Goal: Task Accomplishment & Management: Complete application form

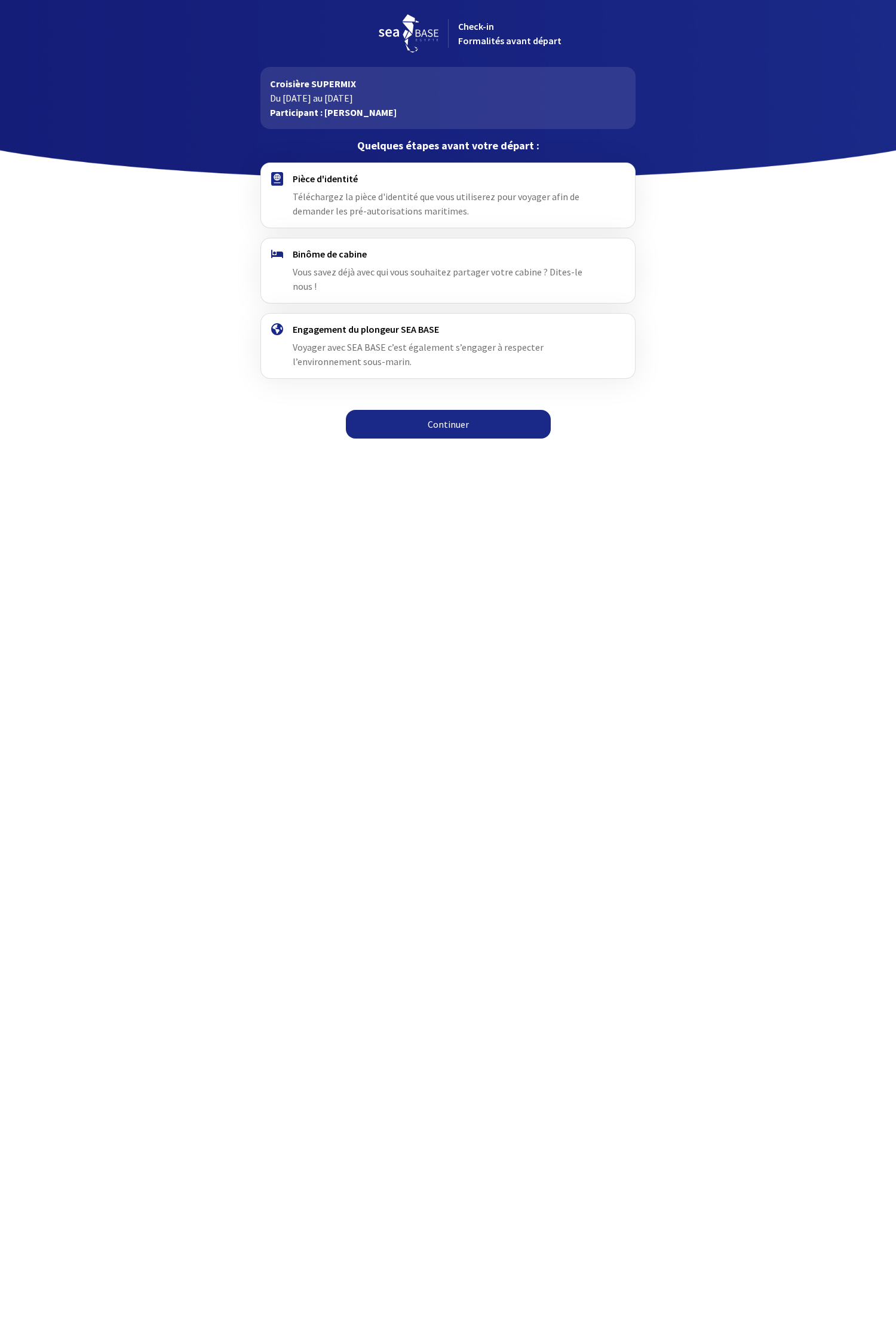
click at [330, 177] on h4 "Pièce d'identité" at bounding box center [448, 179] width 310 height 12
click at [390, 410] on link "Continuer" at bounding box center [448, 424] width 205 height 28
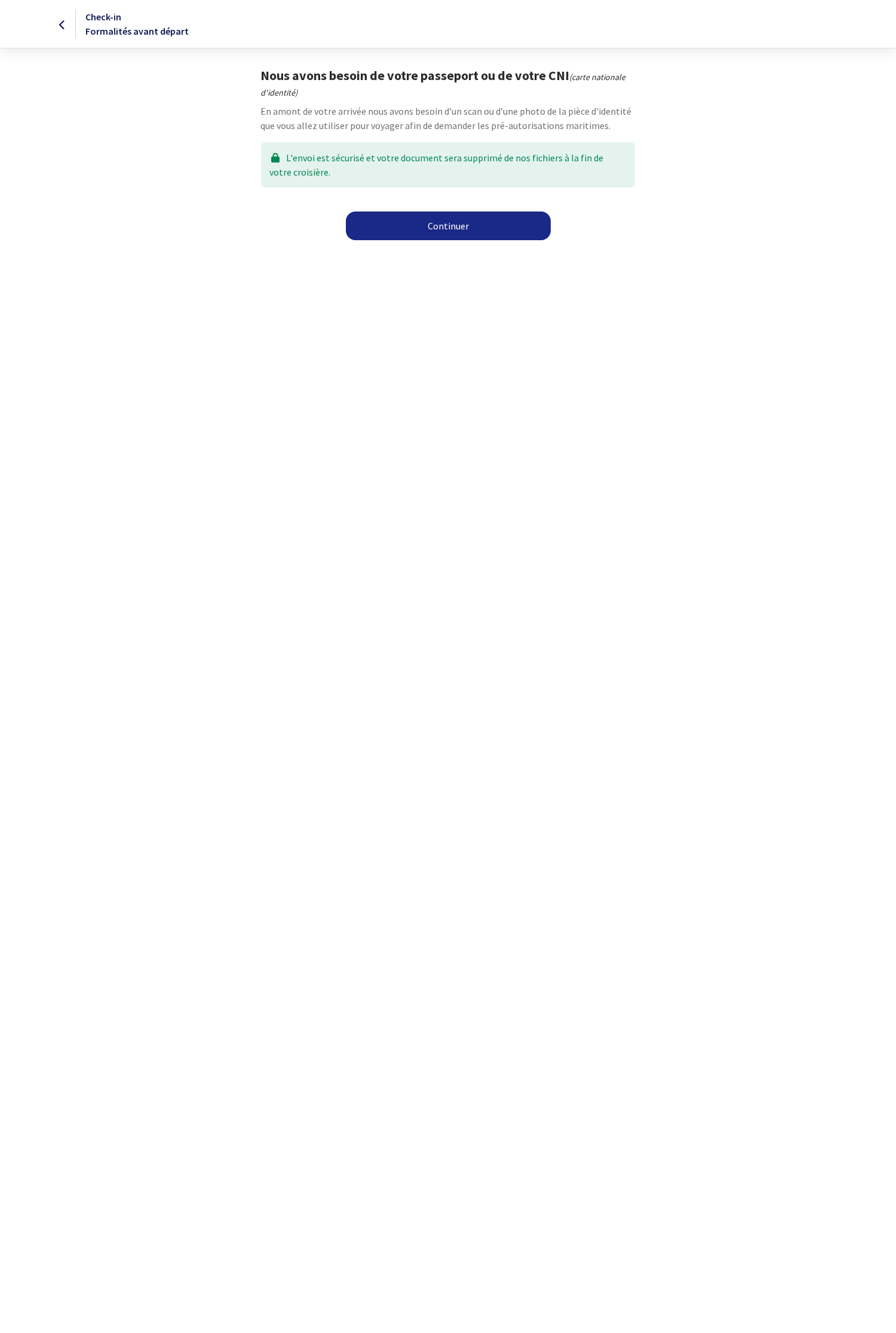
click at [372, 157] on div "L'envoi est sécurisé et votre document sera supprimé de nos fichiers à la fin d…" at bounding box center [447, 165] width 373 height 45
click at [399, 235] on link "Continuer" at bounding box center [448, 225] width 205 height 28
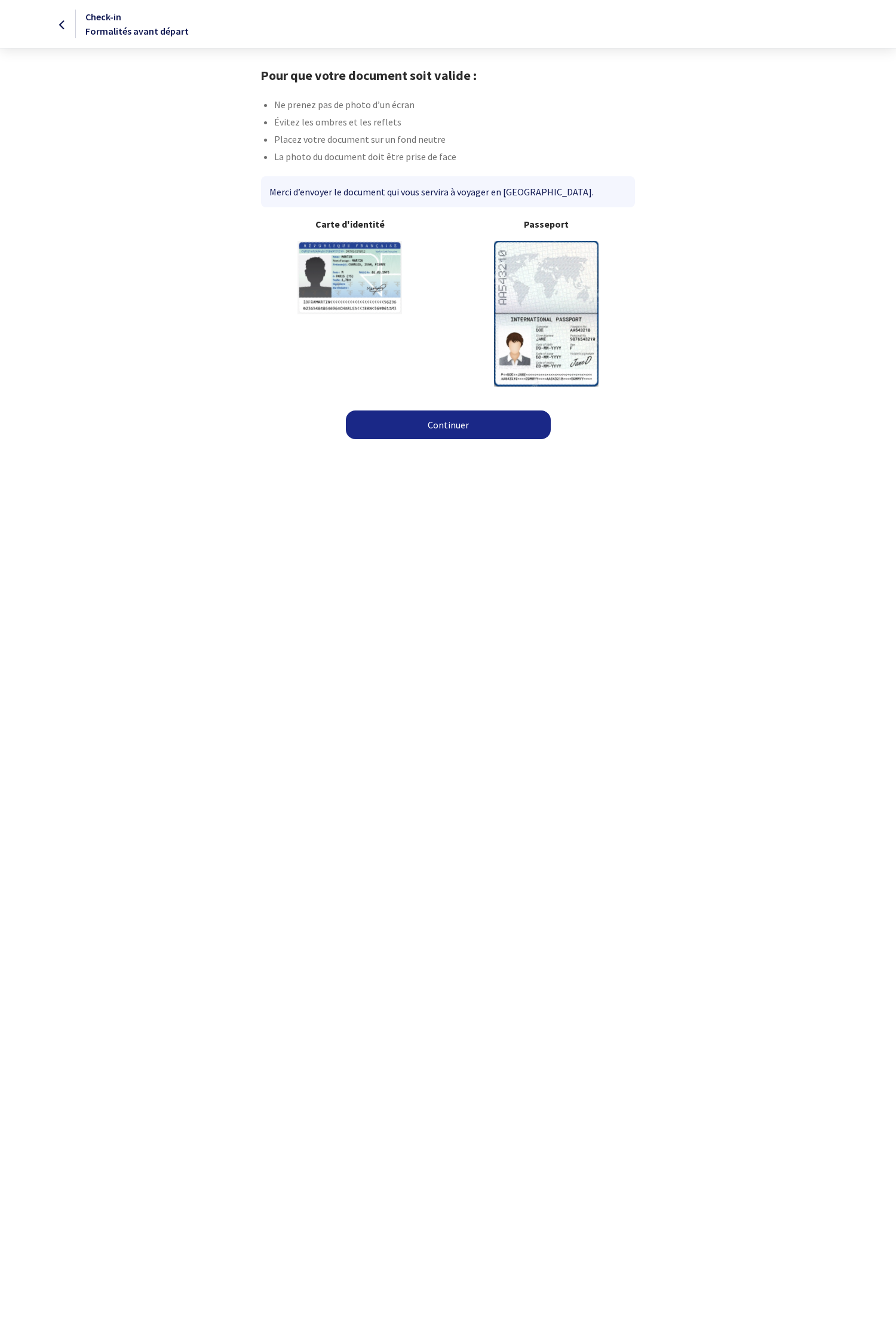
click at [417, 434] on link "Continuer" at bounding box center [448, 424] width 205 height 28
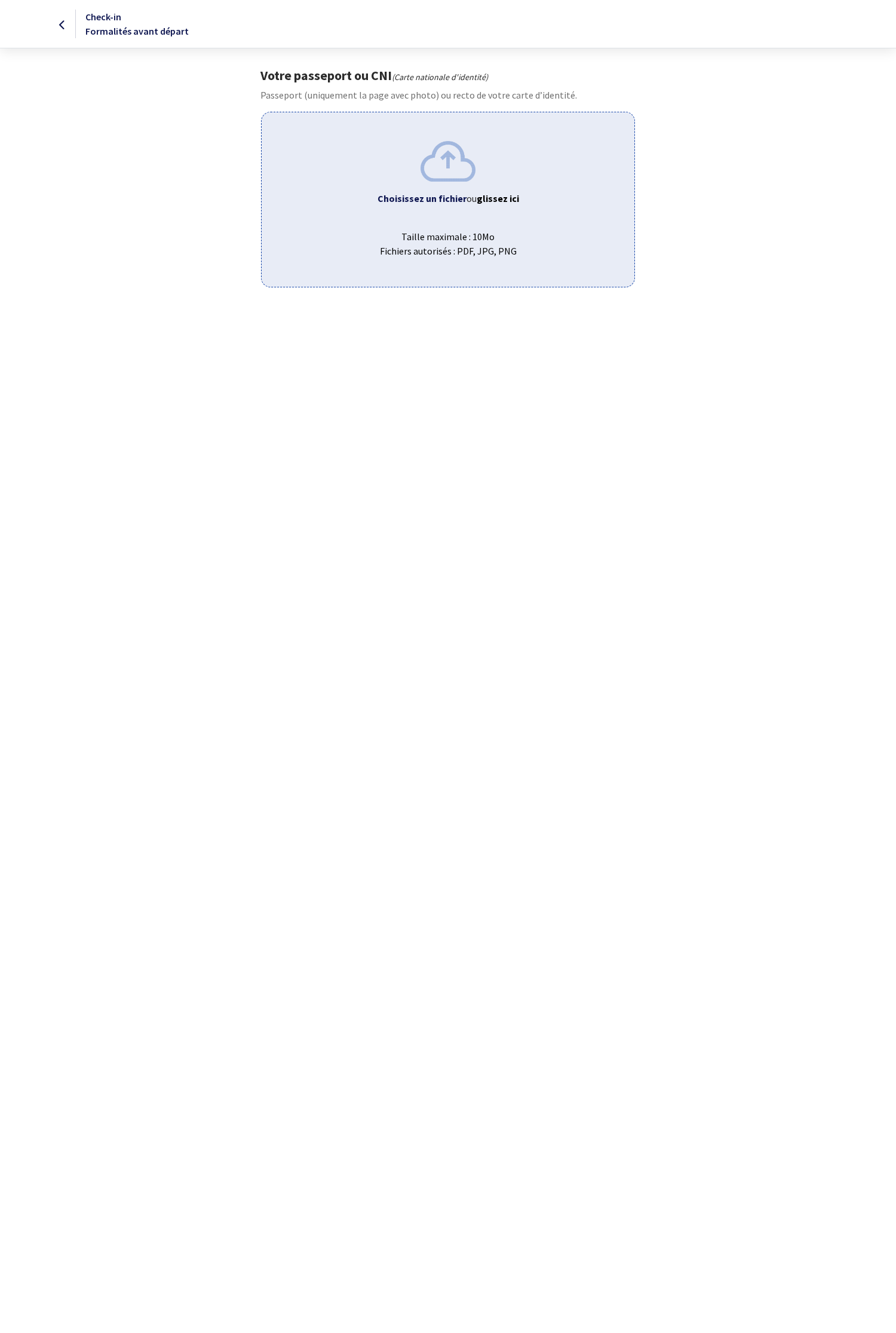
click at [63, 25] on icon at bounding box center [62, 25] width 7 height 1
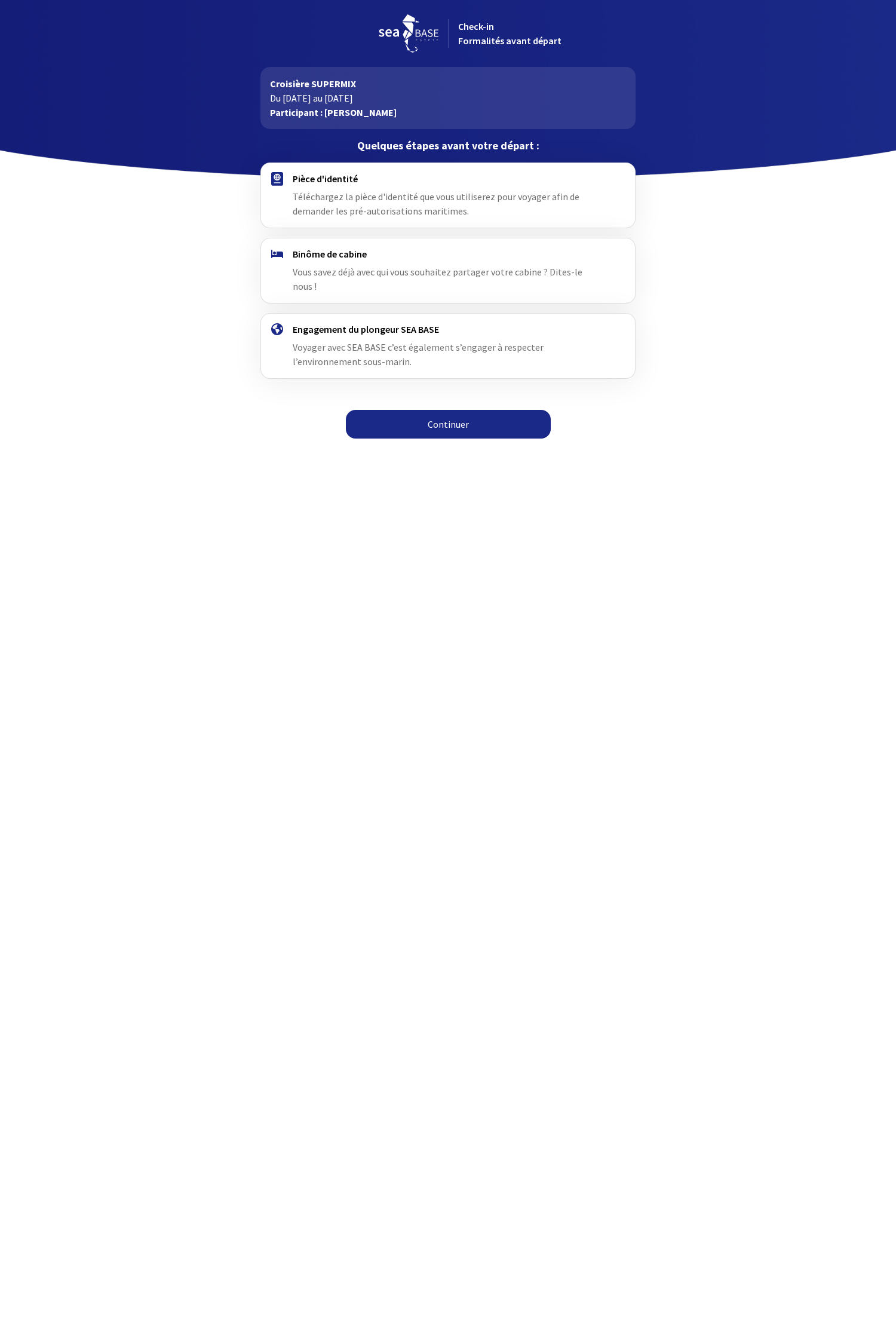
click at [479, 410] on link "Continuer" at bounding box center [448, 424] width 205 height 28
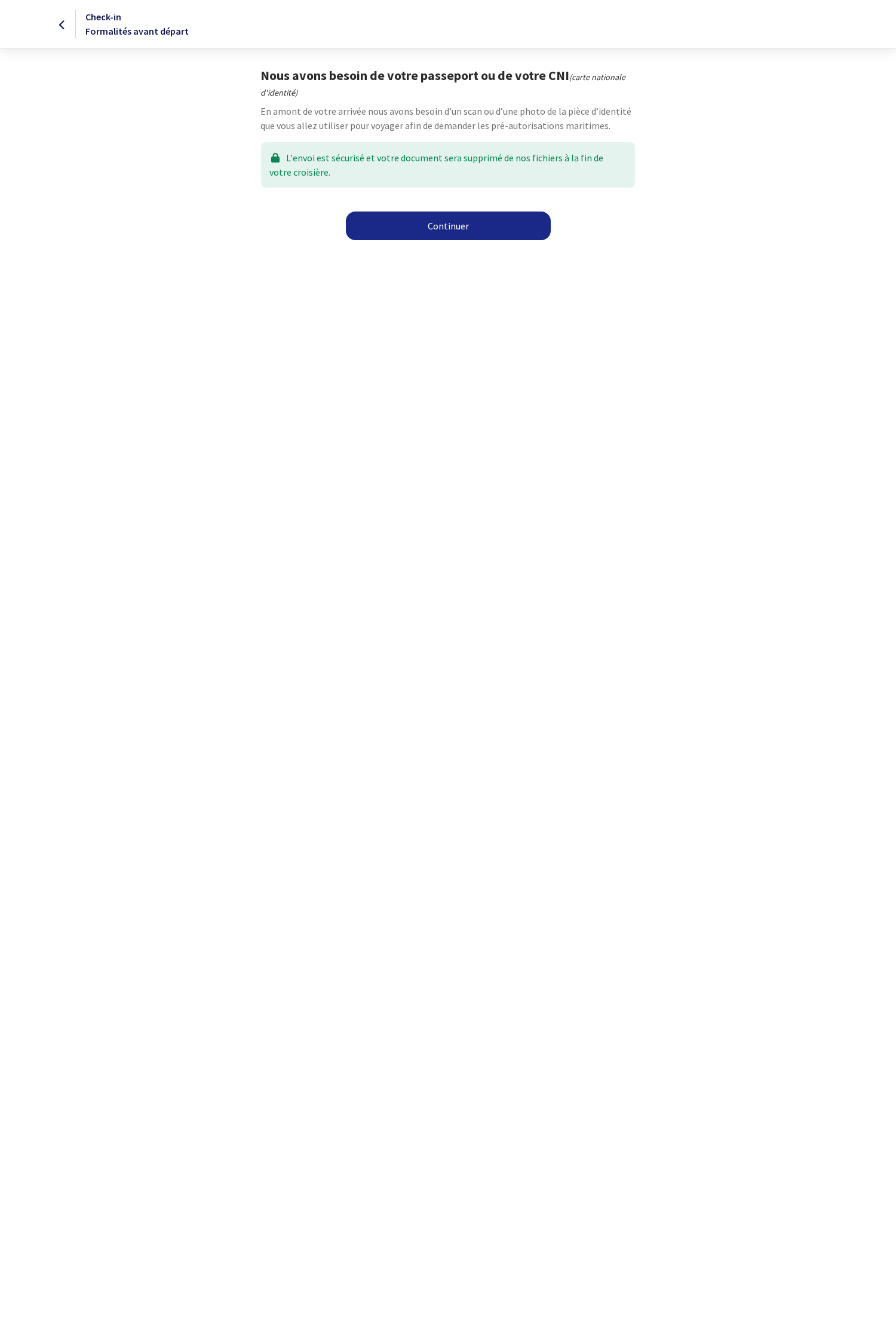
click at [472, 238] on link "Continuer" at bounding box center [448, 225] width 205 height 28
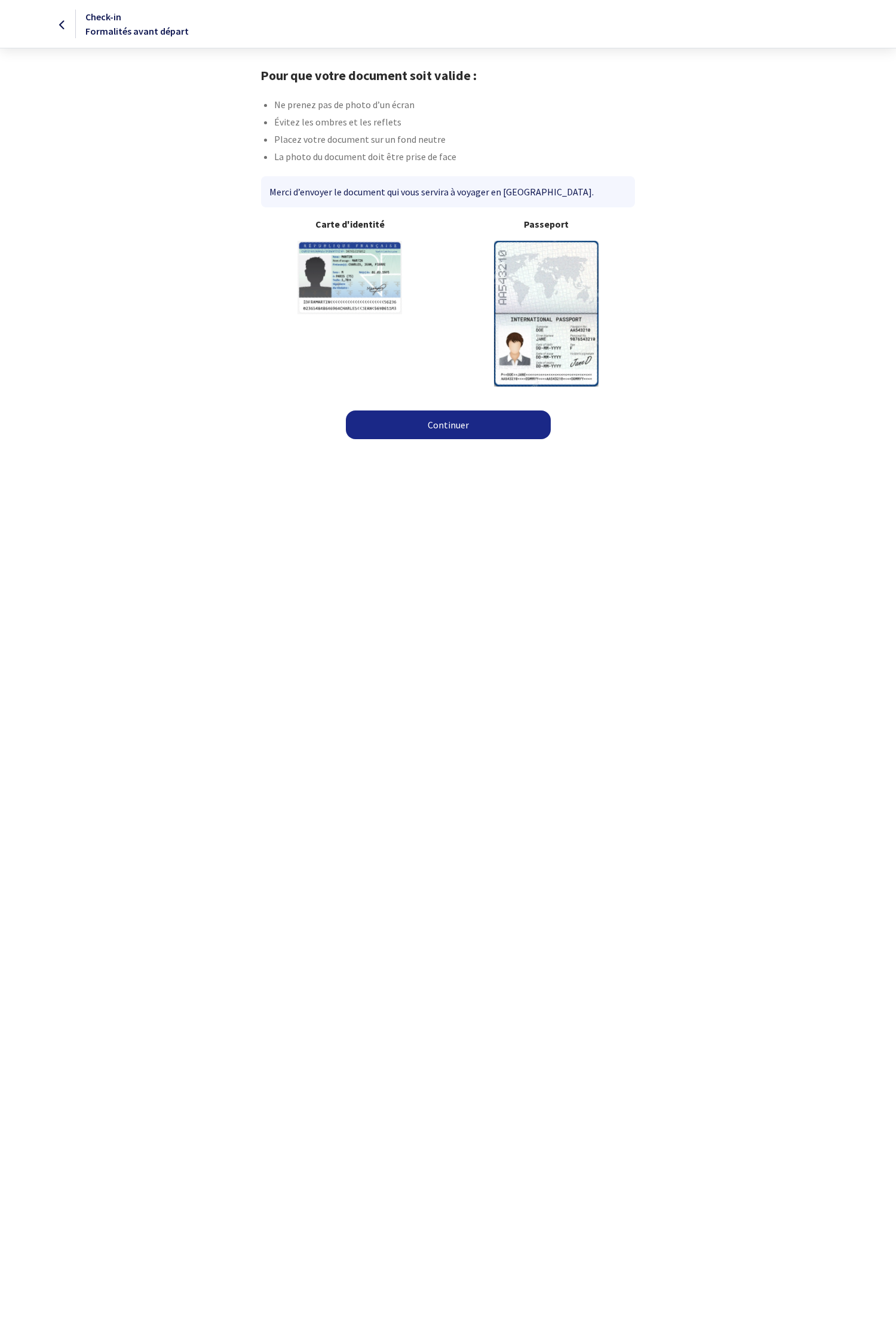
click at [491, 410] on link "Continuer" at bounding box center [448, 424] width 205 height 28
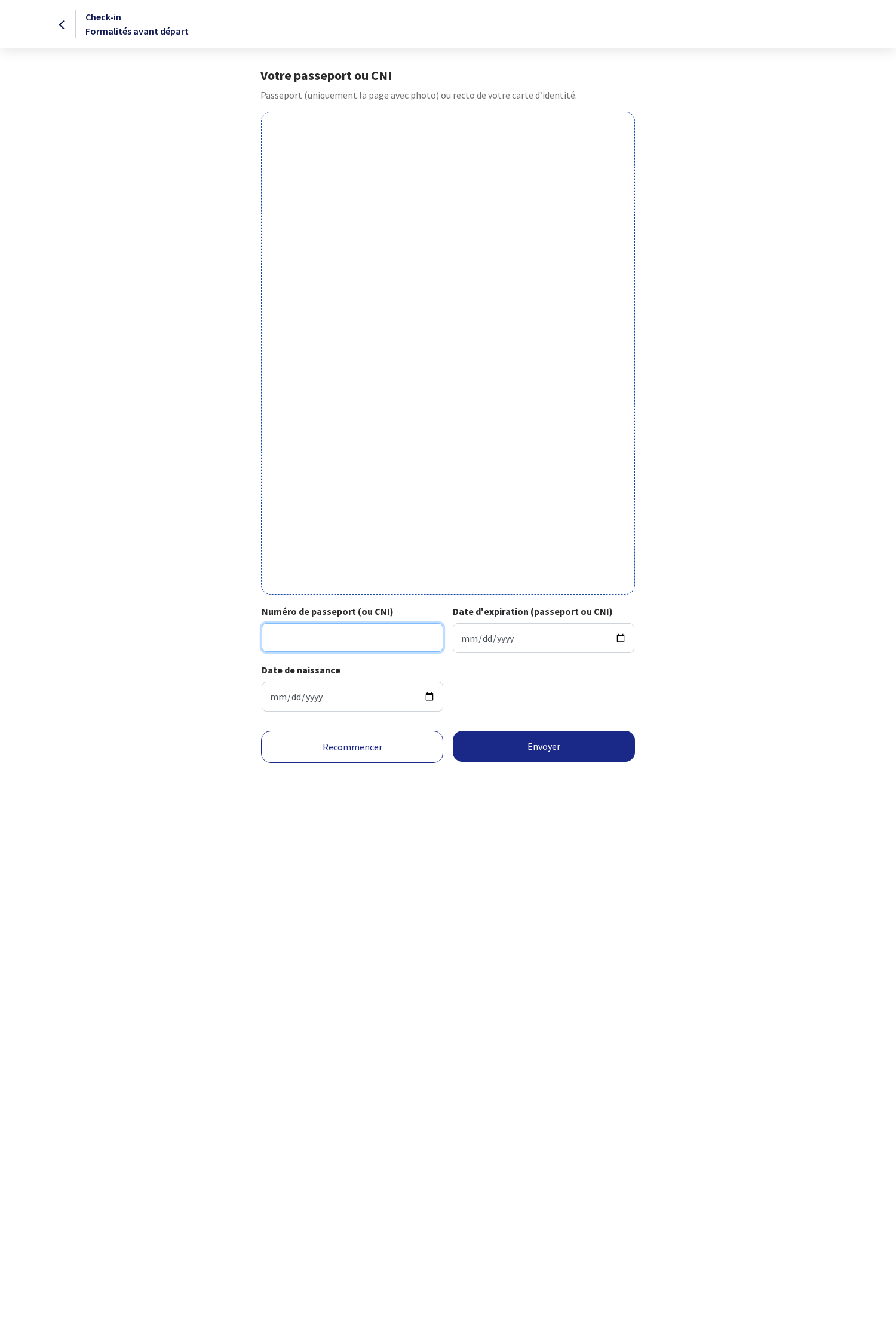
click at [371, 646] on input "Numéro de passeport (ou CNI)" at bounding box center [352, 637] width 181 height 28
type input "X5424805"
click at [458, 638] on input "Date d'expiration (passeport ou CNI)" at bounding box center [543, 638] width 181 height 30
type input "2029-07-28"
click at [500, 745] on button "Envoyer" at bounding box center [544, 746] width 182 height 31
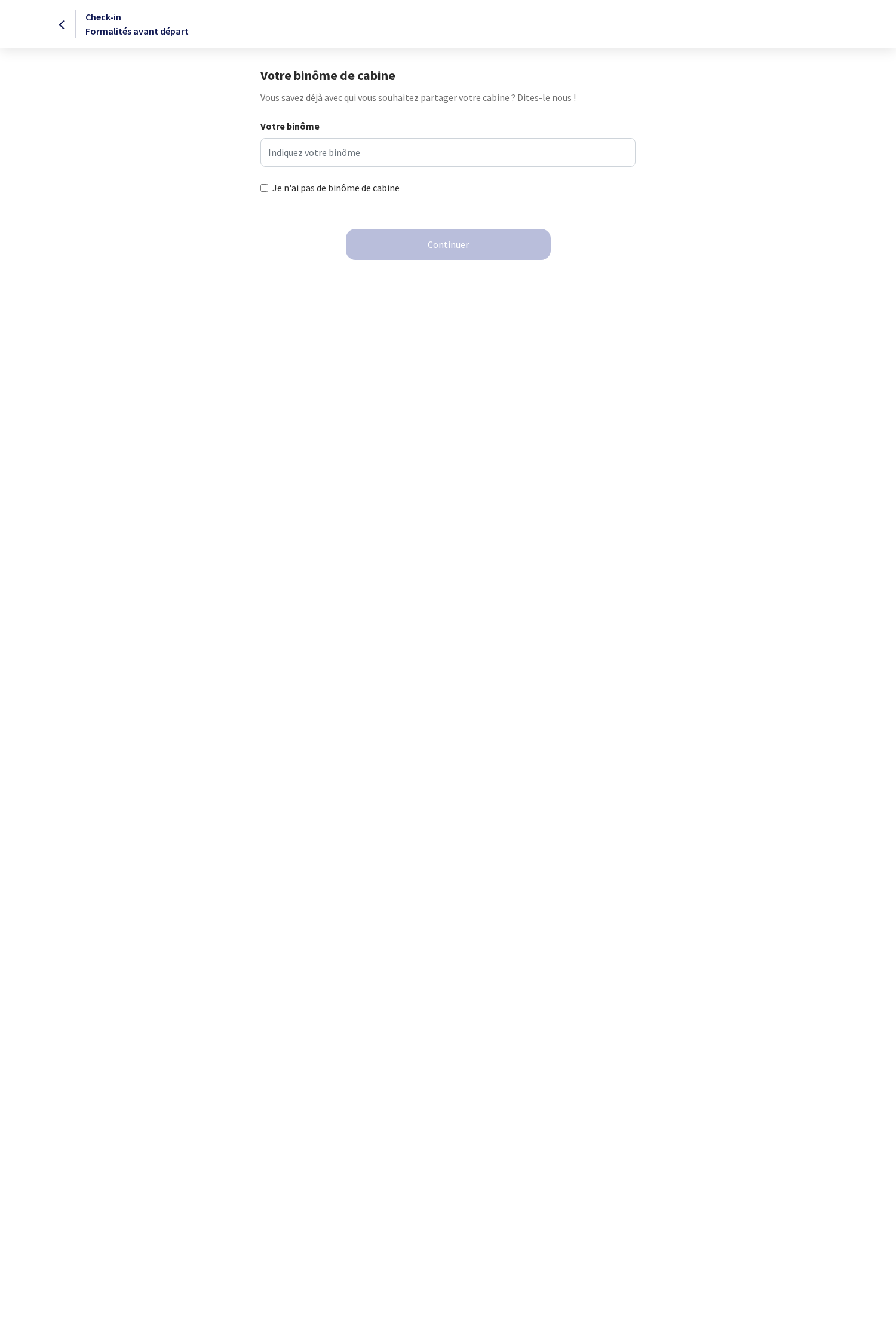
click at [291, 189] on label "Je n'ai pas de binôme de cabine" at bounding box center [336, 188] width 127 height 15
click at [268, 189] on input "Je n'ai pas de binôme de cabine" at bounding box center [264, 188] width 8 height 8
checkbox input "true"
click at [383, 250] on button "Continuer" at bounding box center [448, 244] width 205 height 31
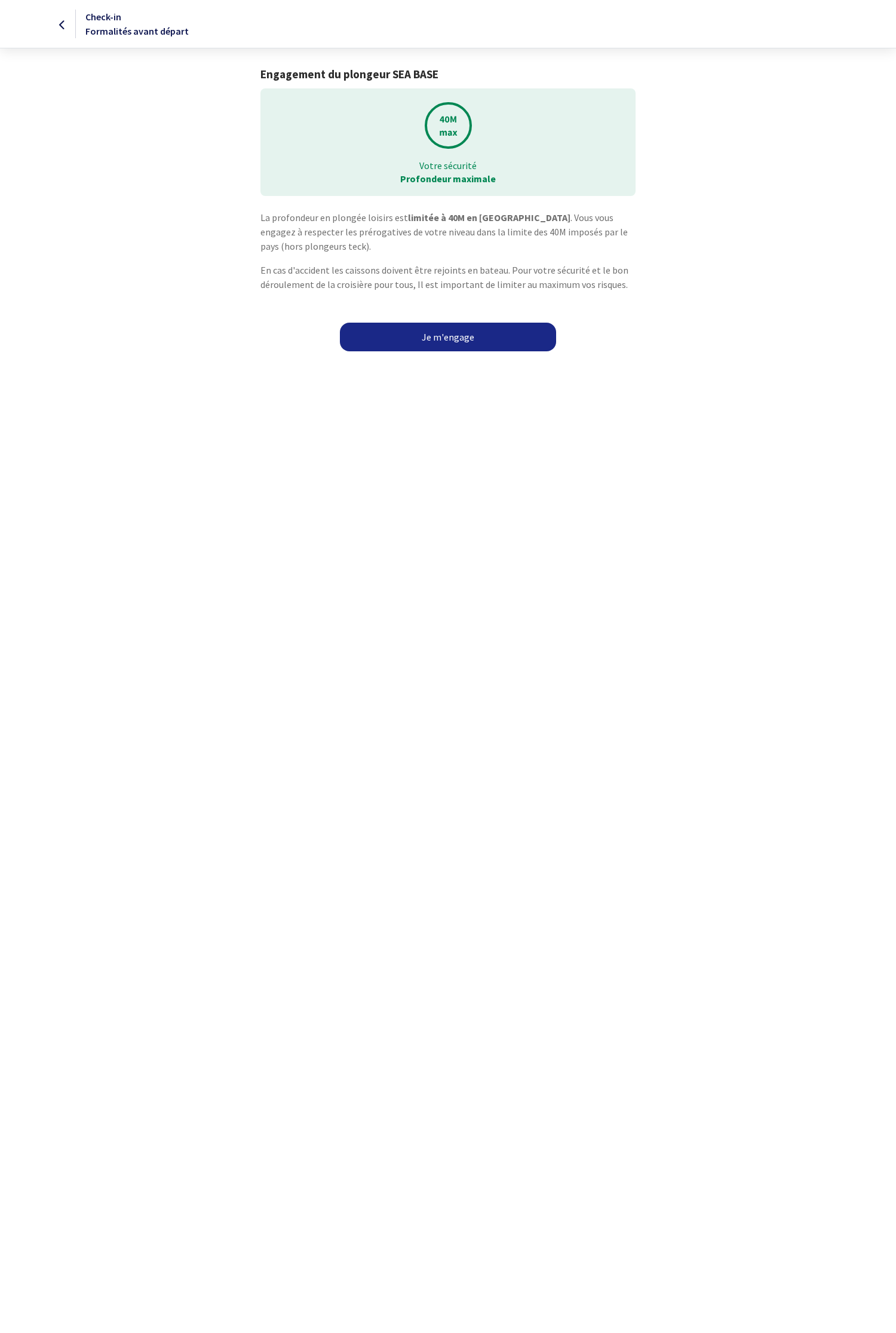
click at [420, 333] on link "Je m'engage" at bounding box center [448, 337] width 216 height 28
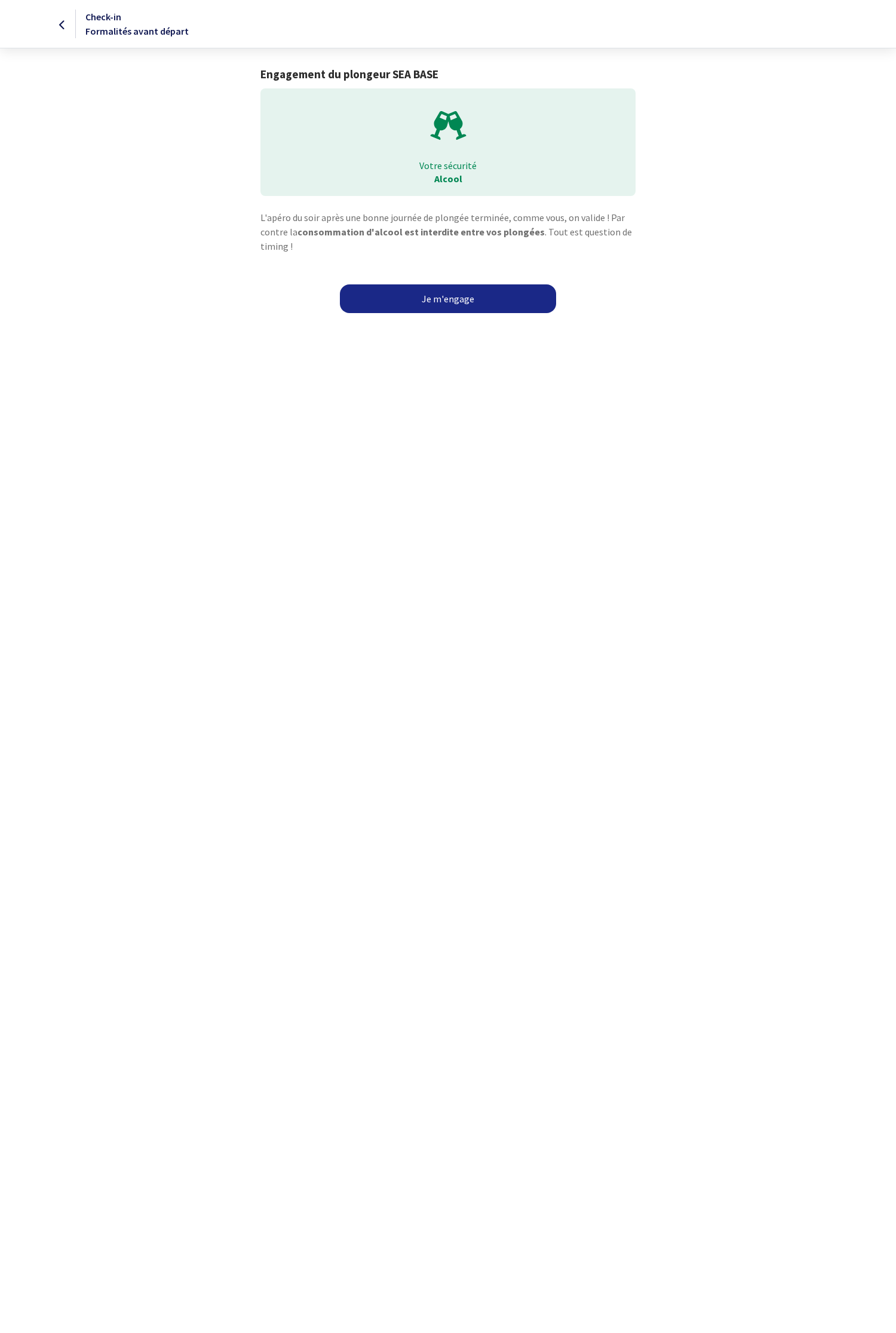
click at [435, 297] on link "Je m'engage" at bounding box center [448, 298] width 216 height 28
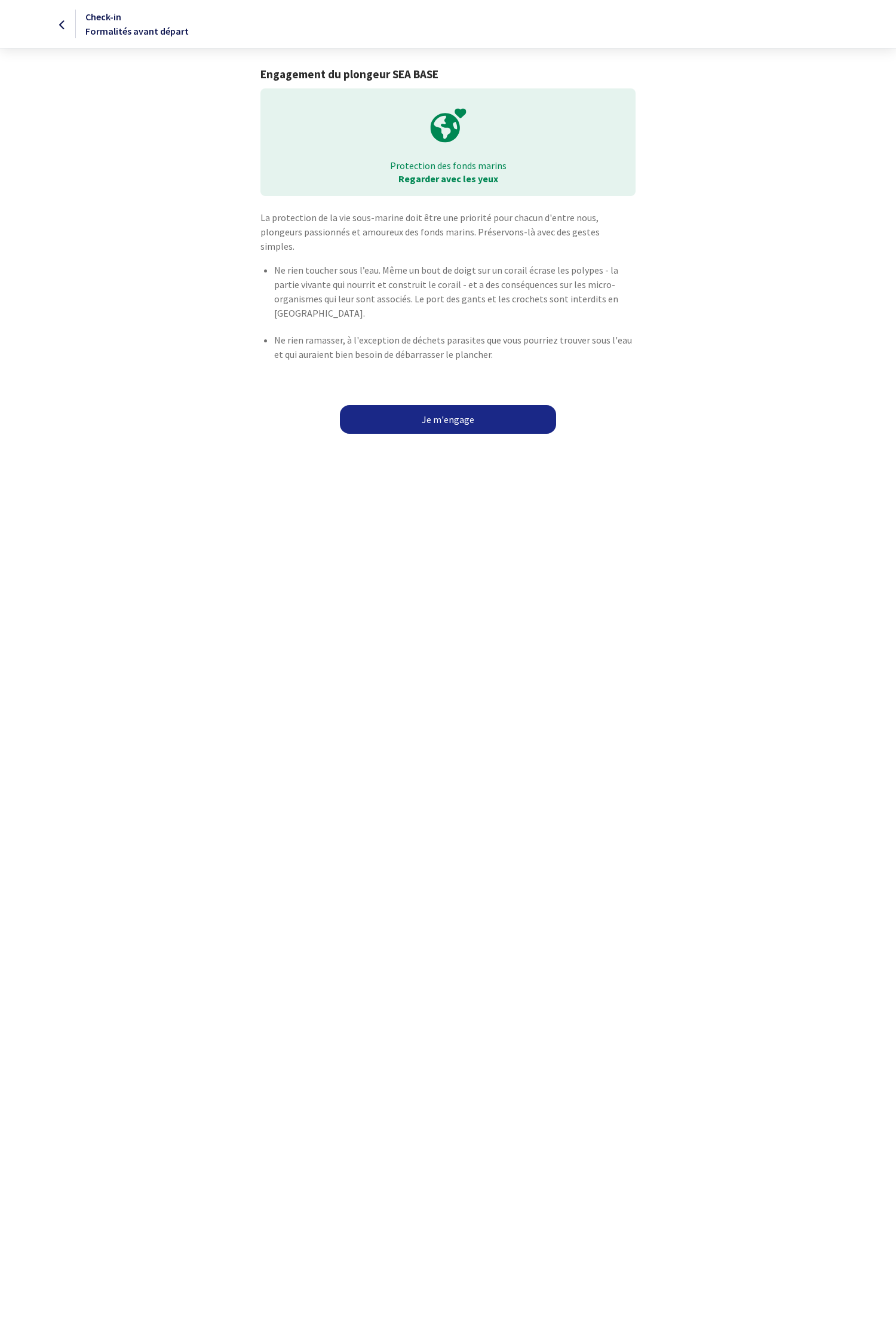
click at [449, 405] on link "Je m'engage" at bounding box center [448, 419] width 216 height 28
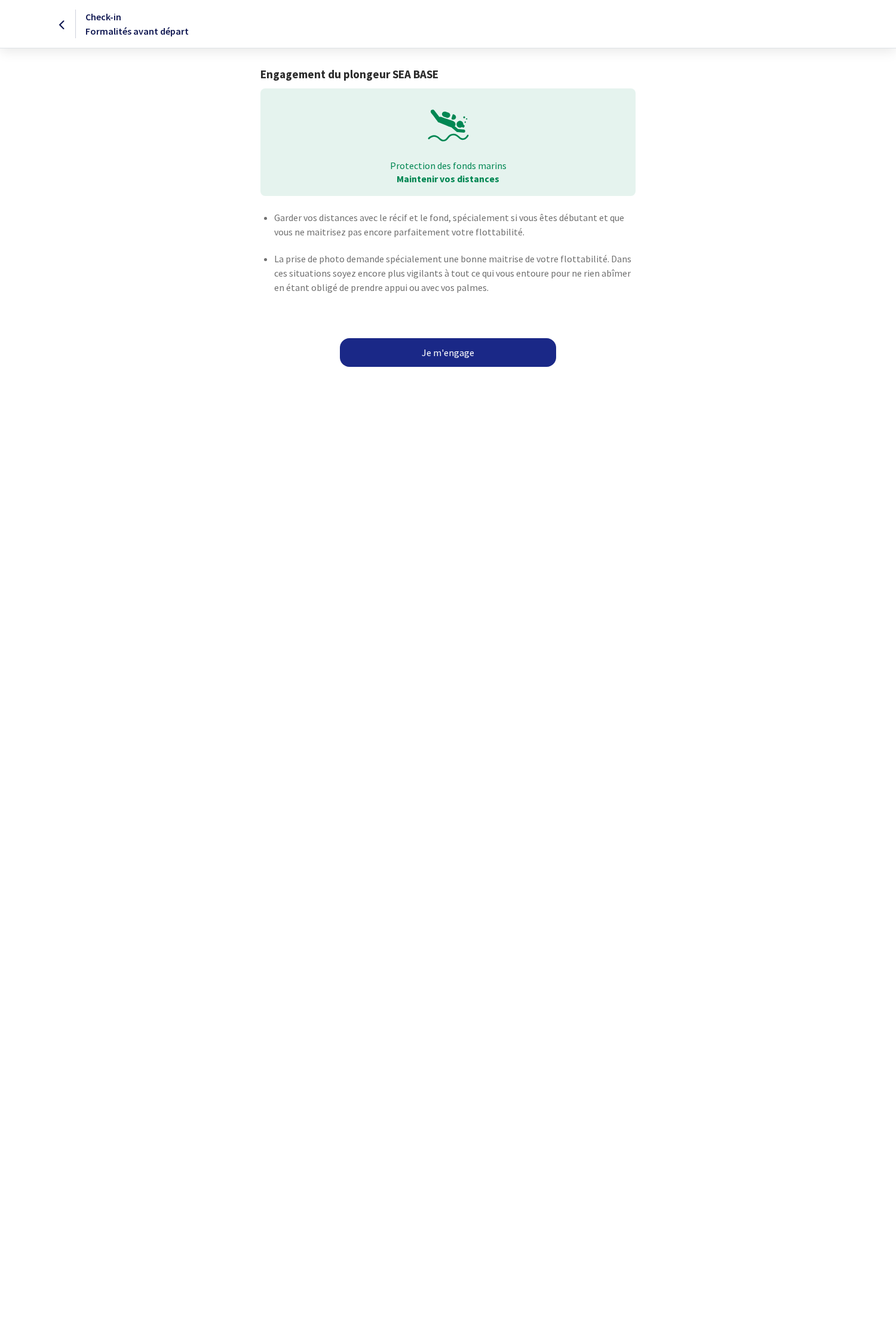
click at [449, 351] on link "Je m'engage" at bounding box center [448, 352] width 216 height 28
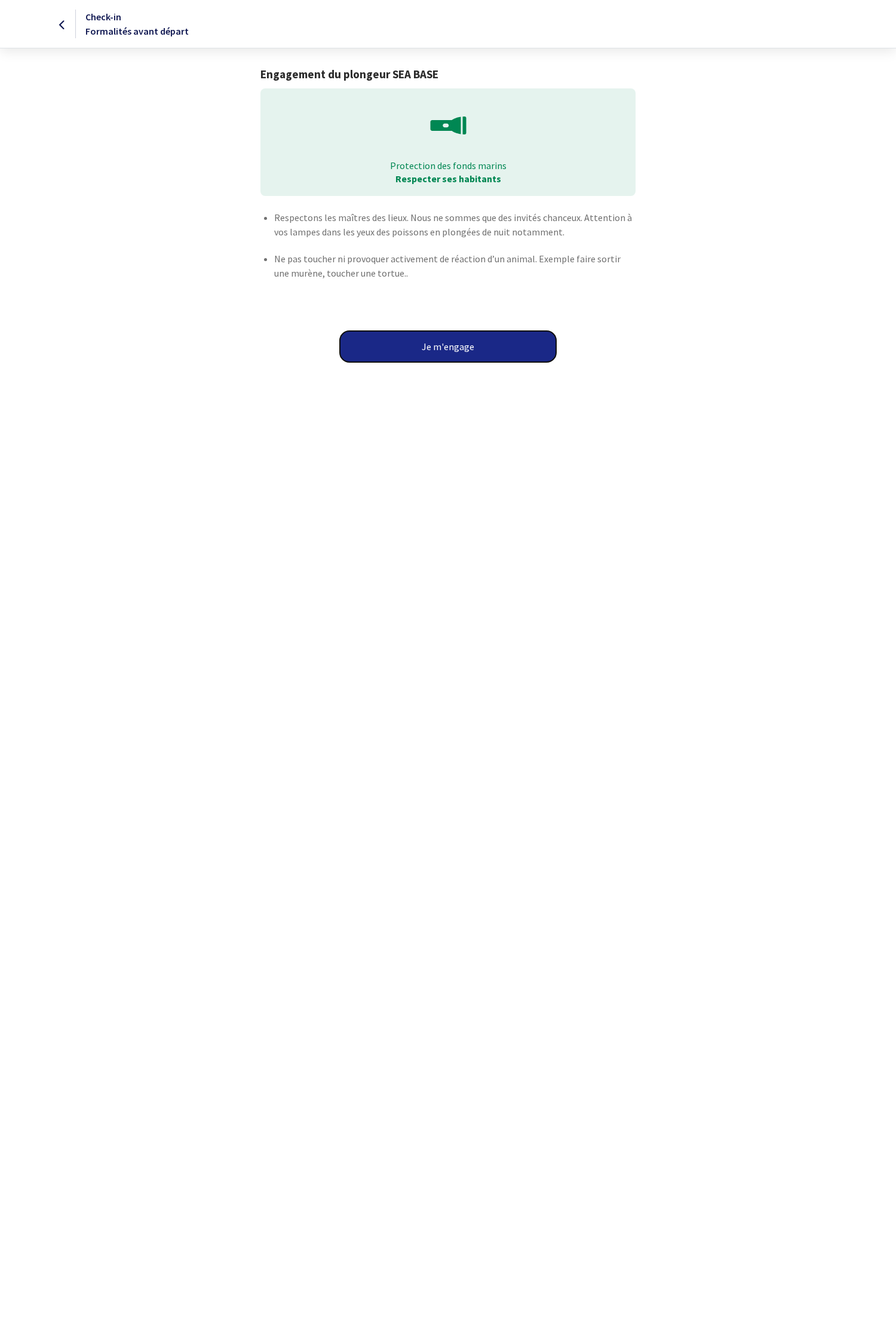
click at [449, 351] on button "Je m'engage" at bounding box center [448, 346] width 216 height 31
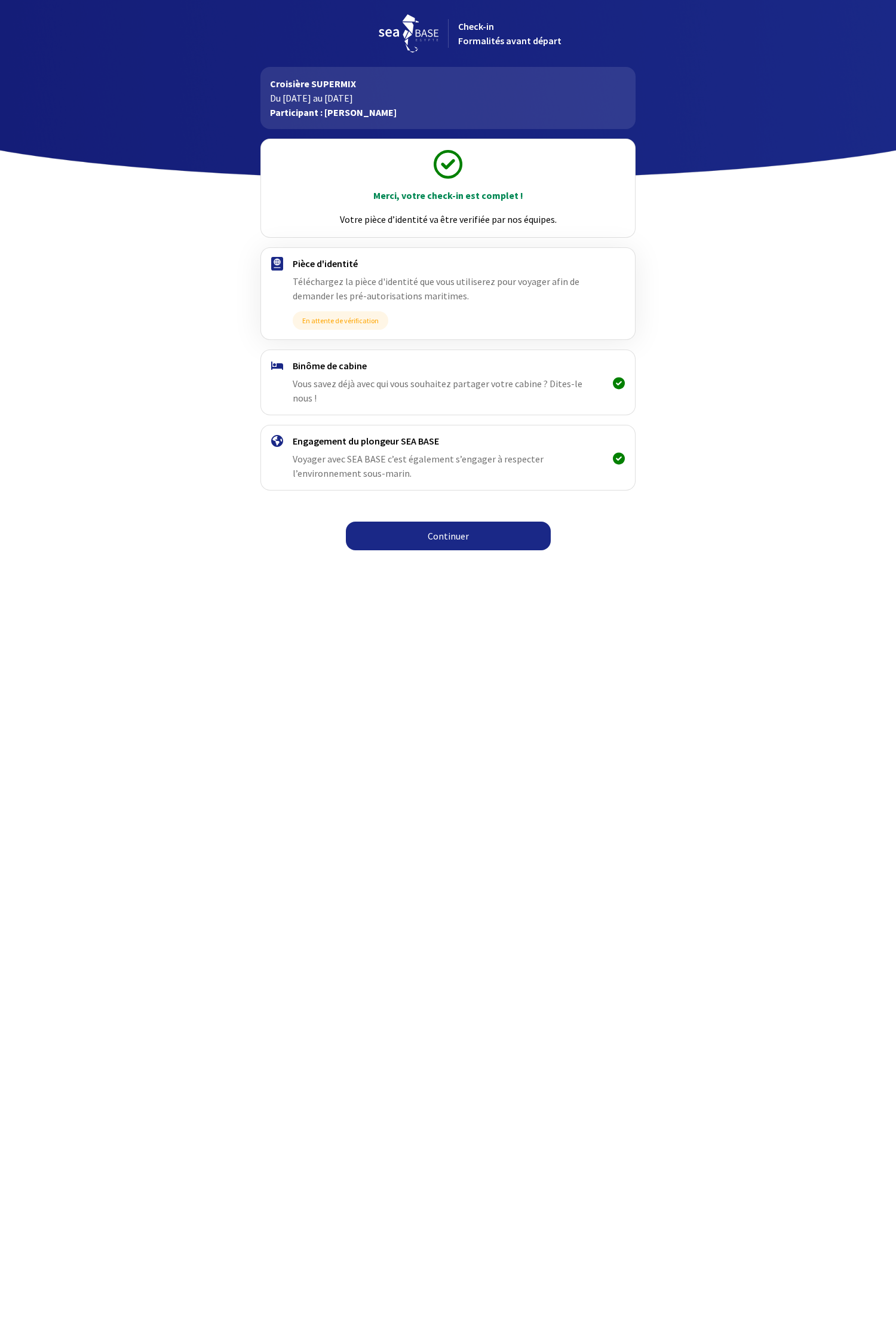
click at [452, 524] on link "Continuer" at bounding box center [448, 536] width 205 height 28
click at [397, 523] on link "Continuer" at bounding box center [448, 536] width 205 height 28
